Goal: Information Seeking & Learning: Check status

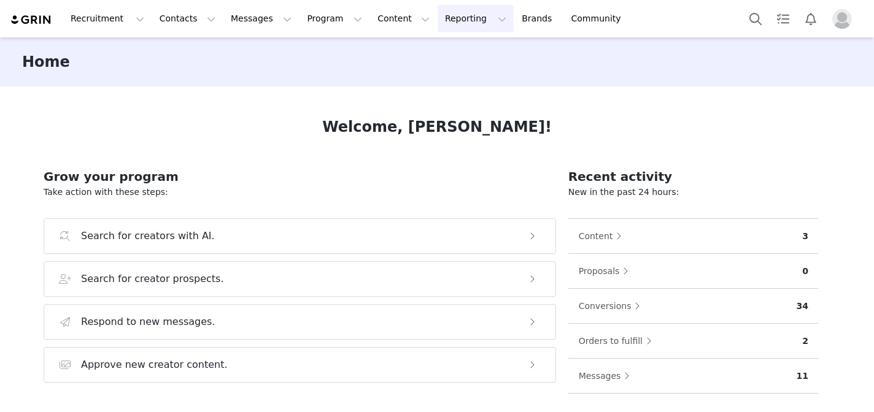
click at [442, 24] on button "Reporting Reporting" at bounding box center [475, 19] width 76 height 28
click at [441, 55] on p "Dashboard" at bounding box center [440, 54] width 47 height 13
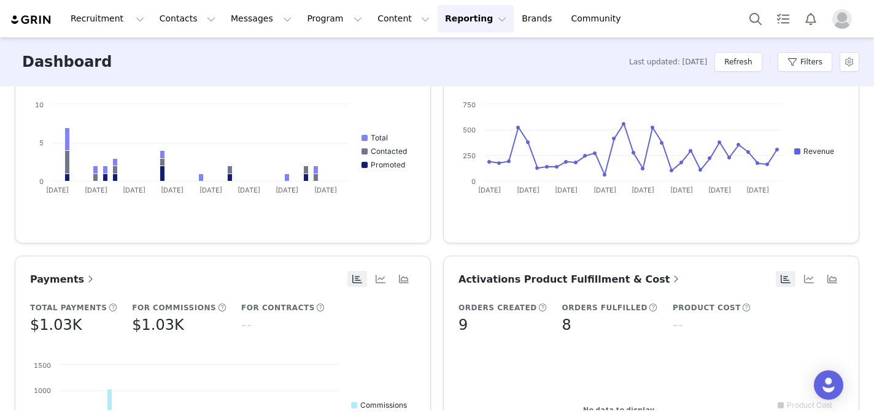
scroll to position [480, 0]
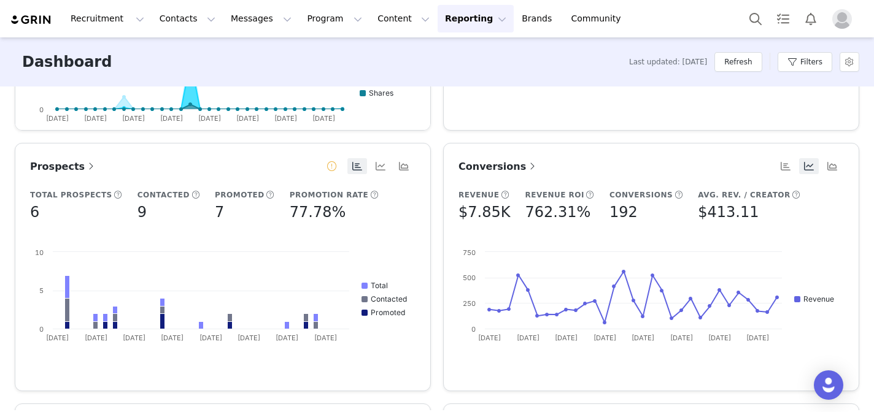
click at [488, 165] on span "Conversions" at bounding box center [498, 167] width 80 height 12
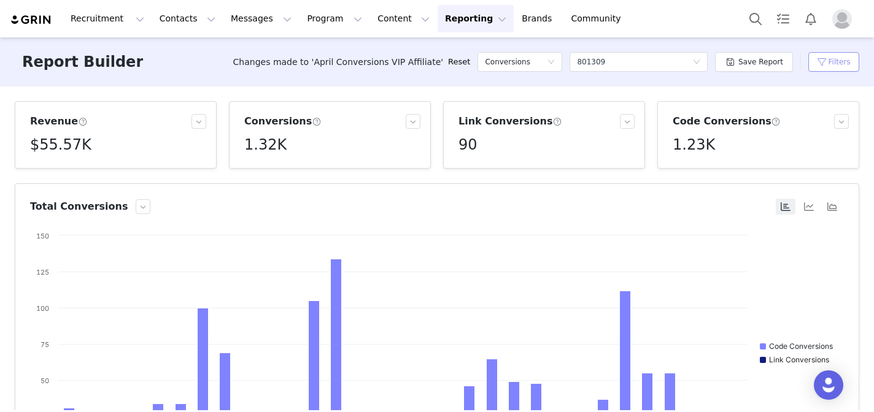
click at [836, 68] on button "Filters" at bounding box center [833, 62] width 51 height 20
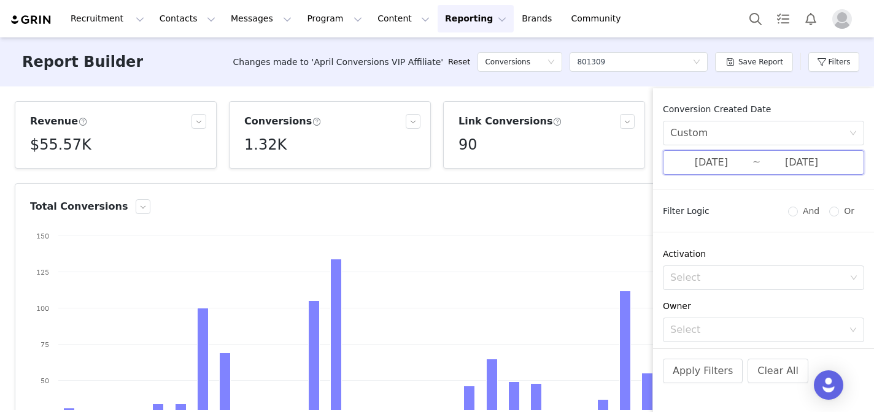
click at [730, 171] on span "05/01/2025 ~ 05/31/2025" at bounding box center [763, 162] width 201 height 25
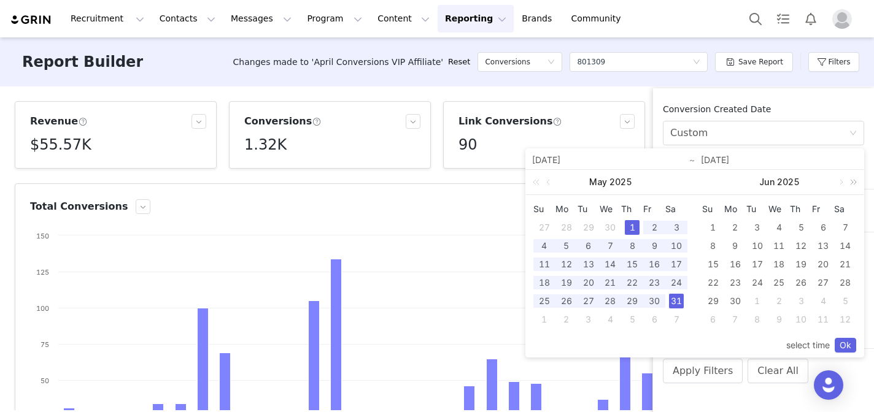
click at [846, 185] on link at bounding box center [851, 182] width 16 height 25
click at [845, 185] on link at bounding box center [851, 182] width 16 height 25
click at [842, 185] on link at bounding box center [839, 182] width 11 height 25
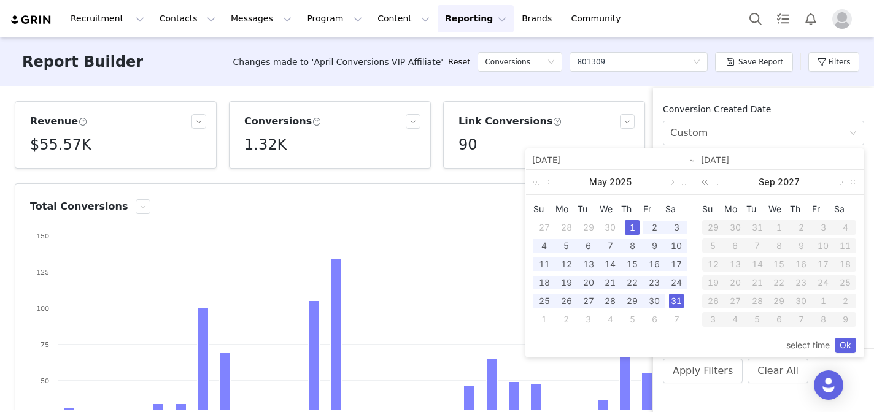
click at [707, 183] on link at bounding box center [707, 182] width 16 height 25
click at [733, 226] on div "1" at bounding box center [735, 227] width 15 height 15
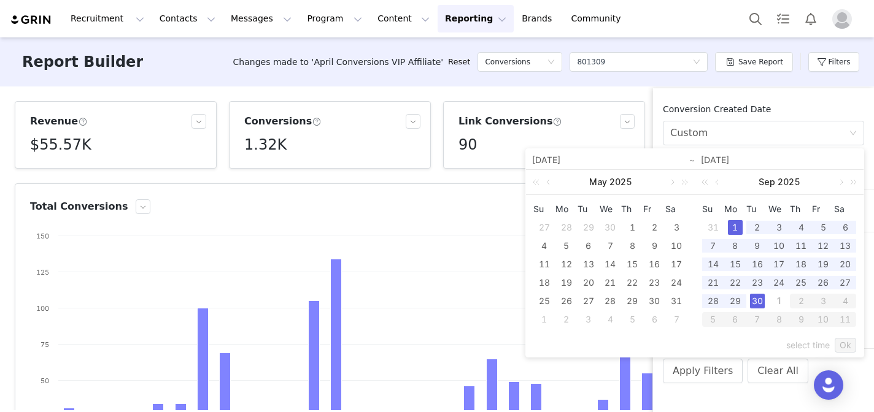
click at [754, 305] on div "30" at bounding box center [757, 301] width 15 height 15
type input "09/01/2025"
type input "09/30/2025"
type input "09/01/2025"
type input "09/30/2025"
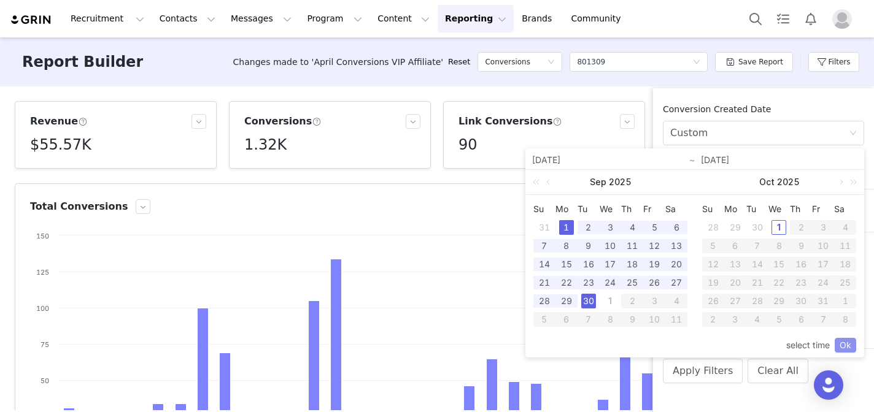
click at [846, 345] on link "Ok" at bounding box center [844, 345] width 21 height 15
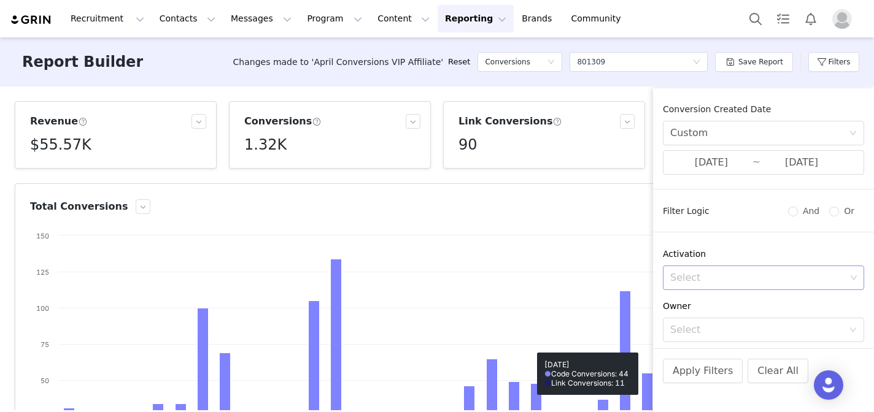
scroll to position [148, 0]
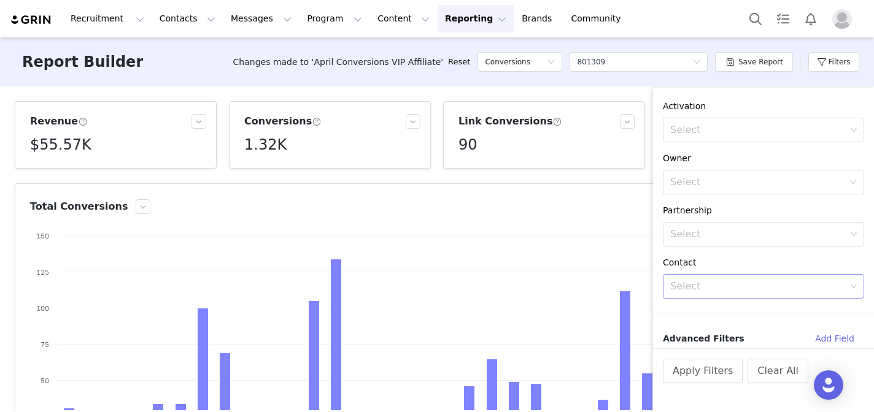
click at [707, 290] on div "Select" at bounding box center [757, 286] width 175 height 12
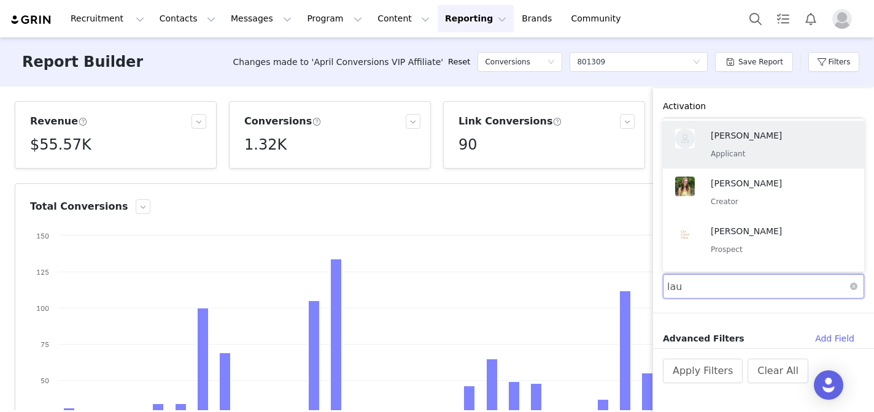
type input "laure"
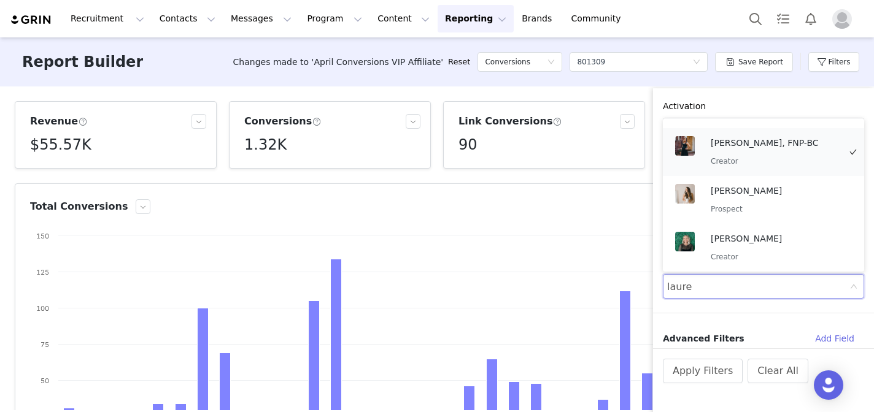
click at [732, 148] on p "Lauren Johnson, FNP-BC" at bounding box center [775, 142] width 129 height 13
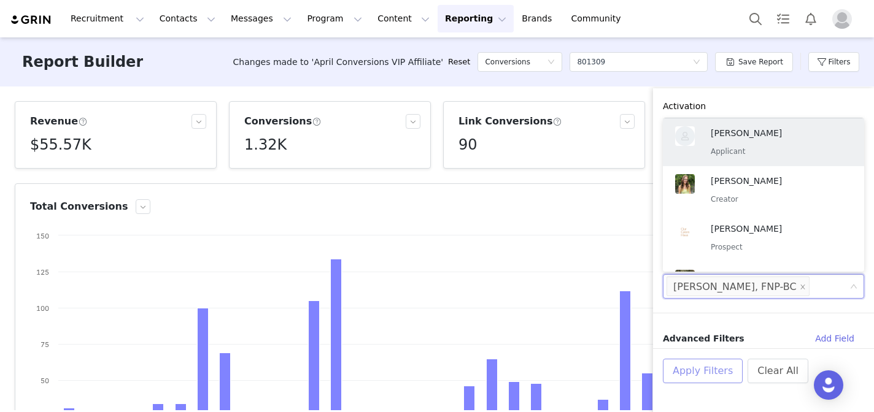
click at [708, 370] on button "Apply Filters" at bounding box center [703, 371] width 80 height 25
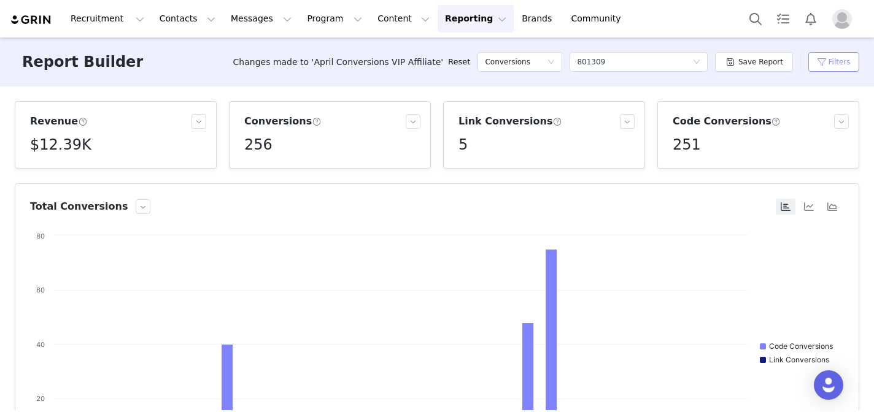
click at [831, 61] on button "Filters" at bounding box center [833, 62] width 51 height 20
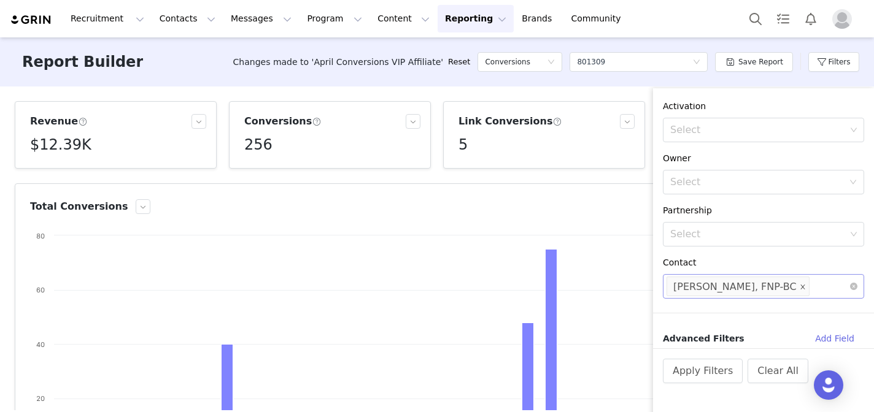
click at [799, 283] on span at bounding box center [802, 287] width 6 height 17
click at [792, 283] on div "Select" at bounding box center [757, 286] width 175 height 12
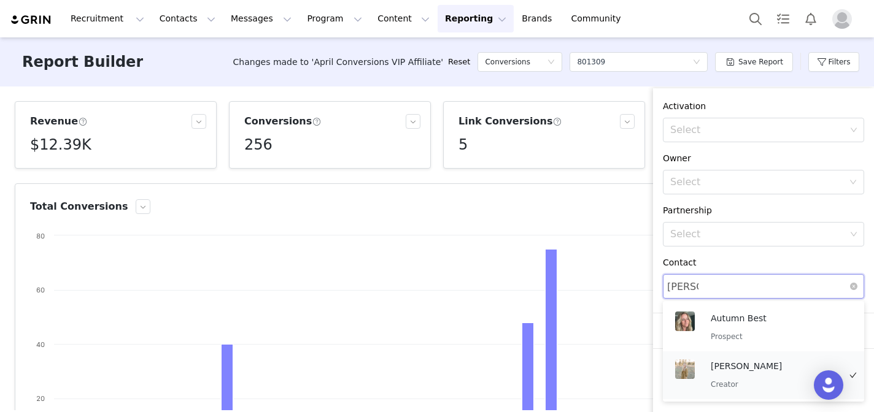
type input "sadie"
click at [759, 369] on button "Clear All" at bounding box center [777, 371] width 61 height 25
radio input "true"
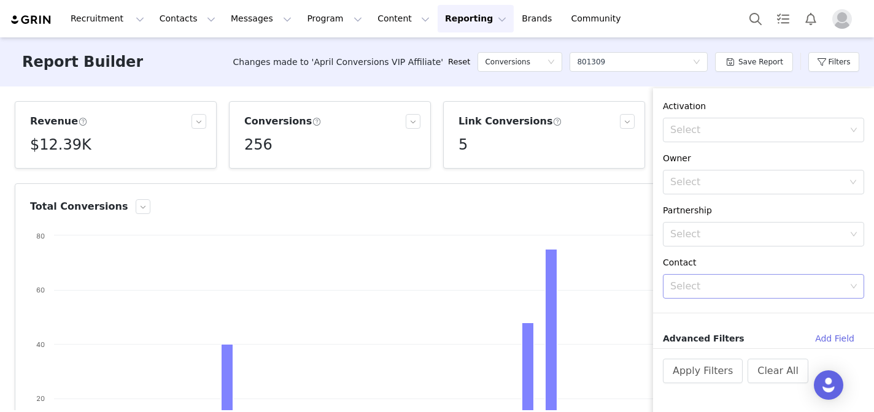
click at [736, 306] on div "Conversion Created Date All time Filter Logic And Or Activation Select Owner Se…" at bounding box center [763, 225] width 221 height 245
click at [736, 288] on div "Select" at bounding box center [757, 286] width 175 height 12
click at [724, 330] on p "Creator" at bounding box center [775, 336] width 129 height 13
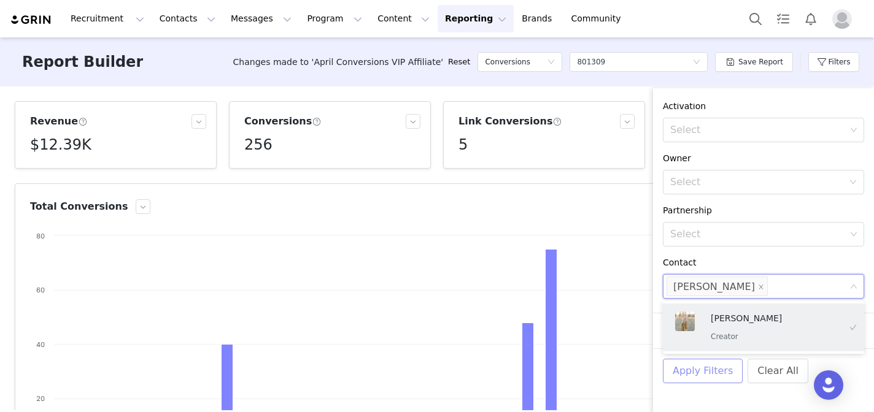
click at [713, 376] on button "Apply Filters" at bounding box center [703, 371] width 80 height 25
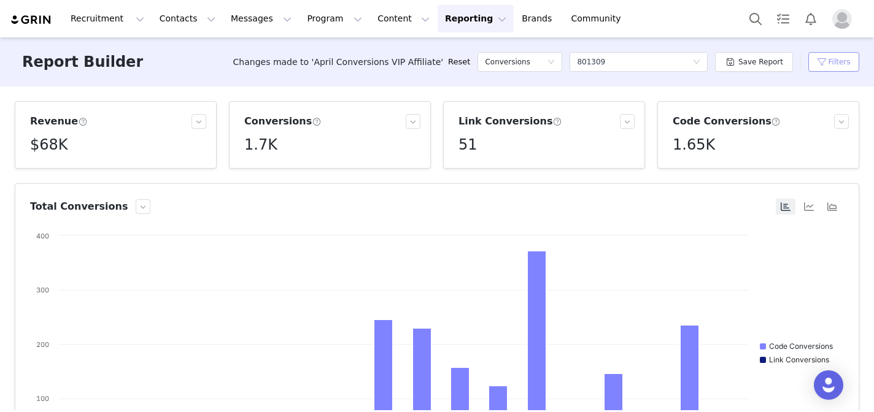
click at [824, 65] on button "Filters" at bounding box center [833, 62] width 51 height 20
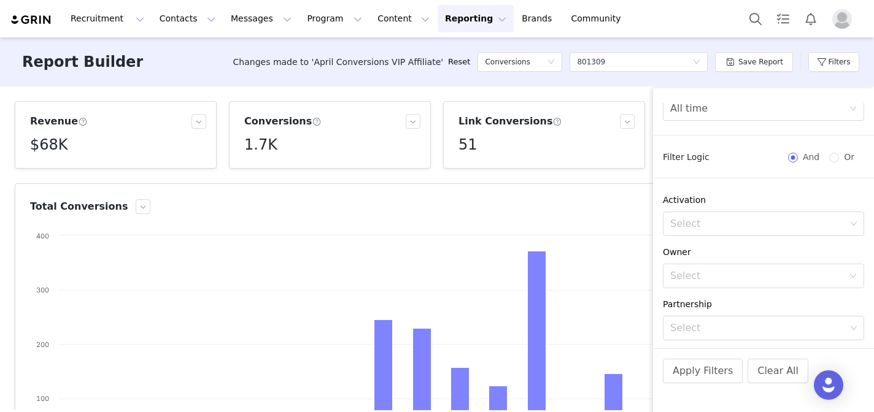
scroll to position [0, 0]
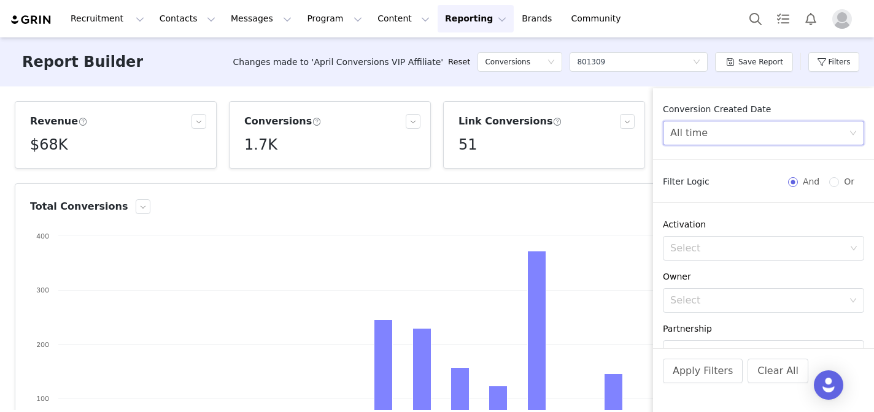
click at [738, 129] on div "All time" at bounding box center [759, 132] width 179 height 23
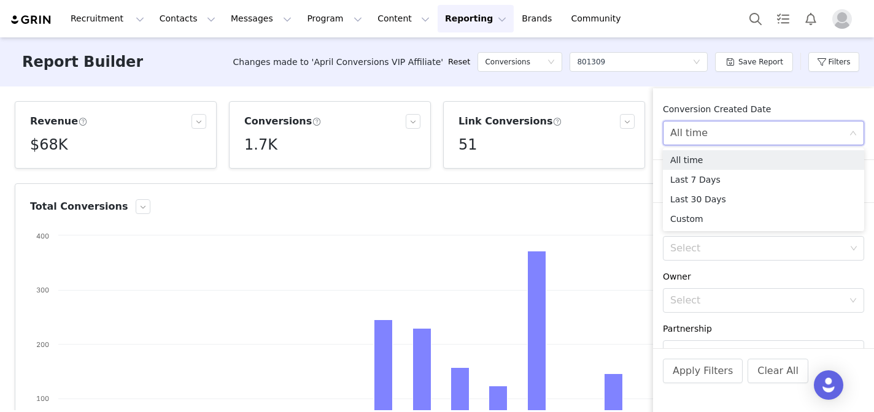
click at [728, 128] on div "All time" at bounding box center [759, 132] width 179 height 23
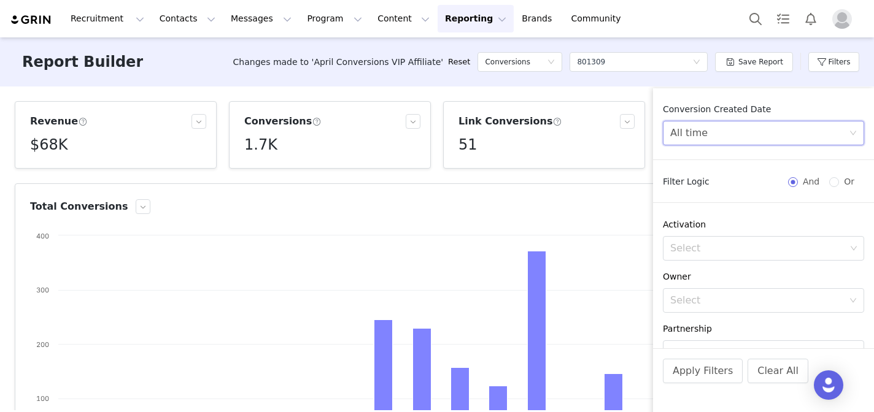
click at [729, 125] on div "All time" at bounding box center [759, 132] width 179 height 23
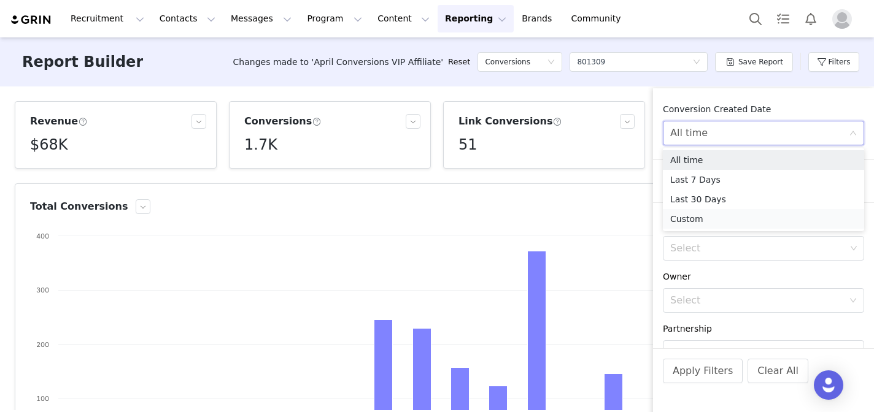
click at [700, 223] on li "Custom" at bounding box center [763, 219] width 201 height 20
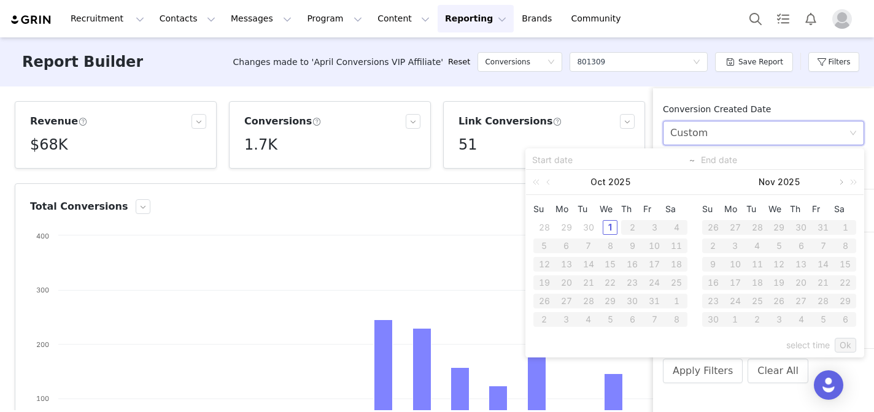
click at [840, 180] on link at bounding box center [839, 182] width 11 height 25
click at [552, 182] on link at bounding box center [549, 182] width 11 height 25
click at [561, 223] on div "1" at bounding box center [566, 227] width 15 height 15
type input "09/01/2025"
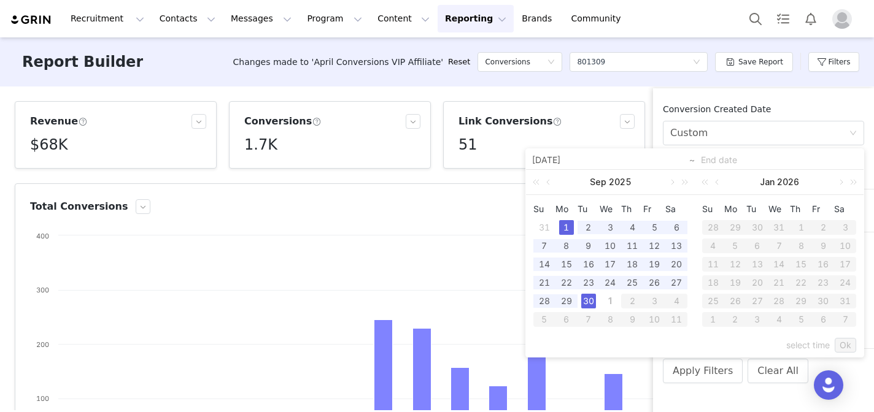
click at [589, 299] on div "30" at bounding box center [588, 301] width 15 height 15
type input "09/30/2025"
type input "09/01/2025"
type input "09/30/2025"
click at [848, 347] on link "Ok" at bounding box center [844, 345] width 21 height 15
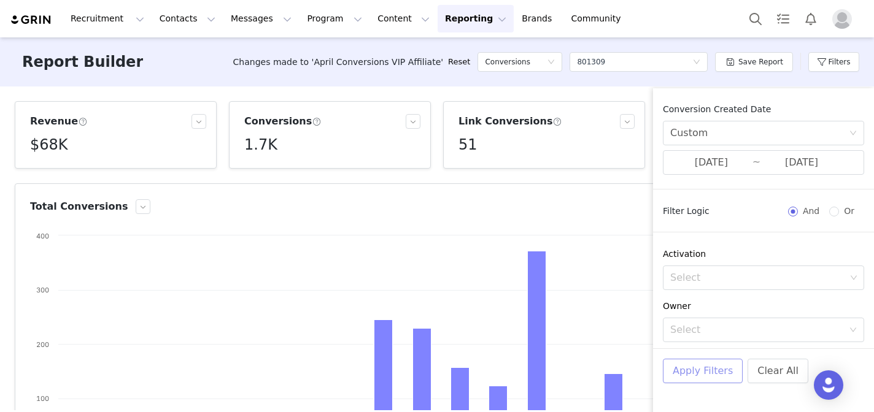
click at [723, 372] on button "Apply Filters" at bounding box center [703, 371] width 80 height 25
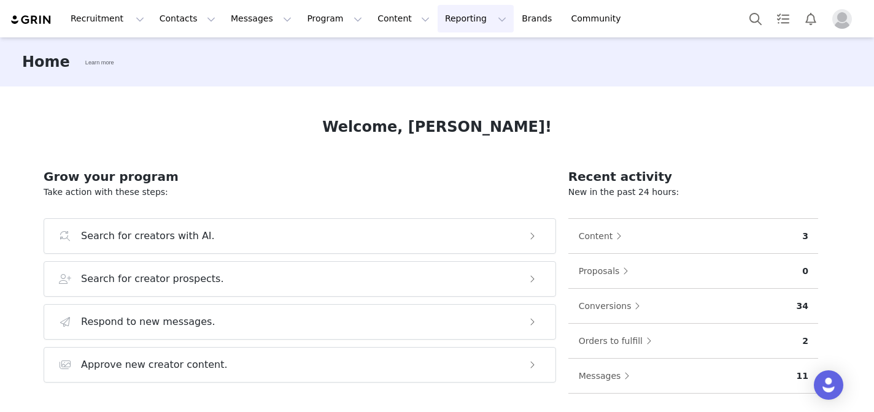
click at [437, 25] on button "Reporting Reporting" at bounding box center [475, 19] width 76 height 28
click at [423, 50] on p "Dashboard" at bounding box center [440, 54] width 47 height 13
